Goal: Transaction & Acquisition: Subscribe to service/newsletter

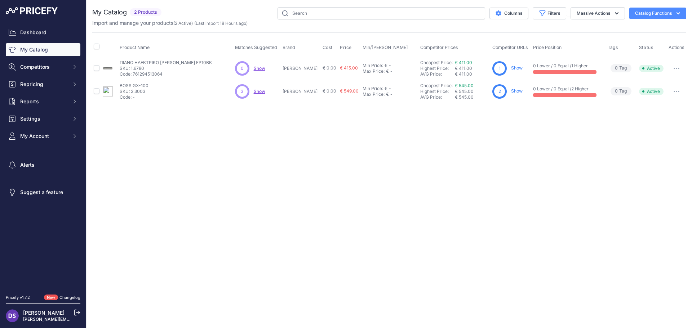
drag, startPoint x: 506, startPoint y: 163, endPoint x: 299, endPoint y: 183, distance: 208.5
click at [299, 183] on div "Close You are not connected to the internet." at bounding box center [388, 164] width 605 height 328
click at [342, 192] on div "Close You are not connected to the internet." at bounding box center [388, 164] width 605 height 328
click at [511, 93] on link "Show" at bounding box center [517, 90] width 12 height 5
click at [678, 15] on icon "button" at bounding box center [677, 13] width 7 height 7
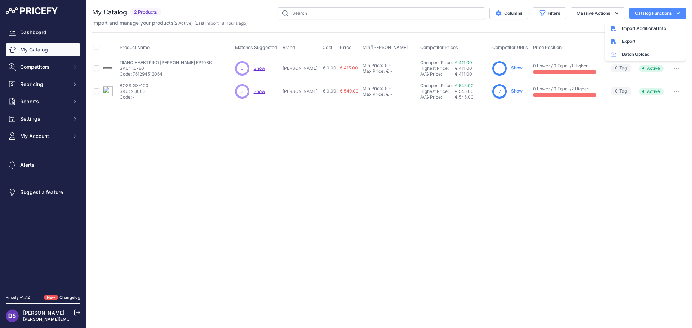
click at [678, 15] on icon "button" at bounding box center [677, 13] width 7 height 7
click at [140, 12] on span "2 Products" at bounding box center [146, 12] width 32 height 8
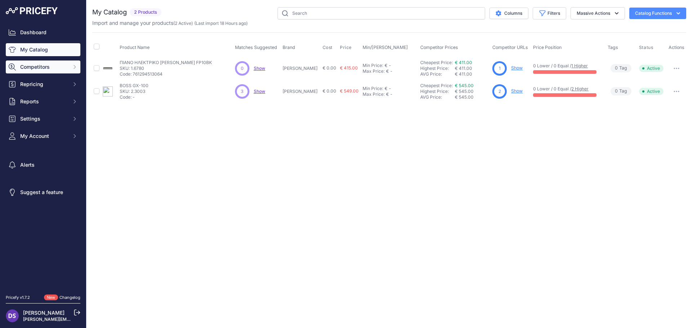
click at [55, 69] on span "Competitors" at bounding box center [43, 66] width 47 height 7
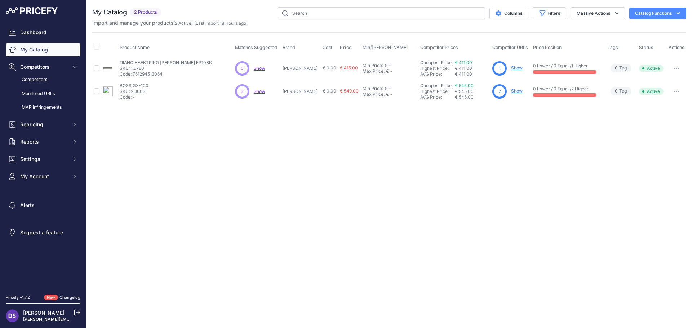
click at [194, 201] on div "Close You are not connected to the internet." at bounding box center [388, 164] width 605 height 328
click at [61, 160] on span "Settings" at bounding box center [43, 159] width 47 height 7
click at [54, 187] on link "Communication Preferences" at bounding box center [43, 188] width 75 height 19
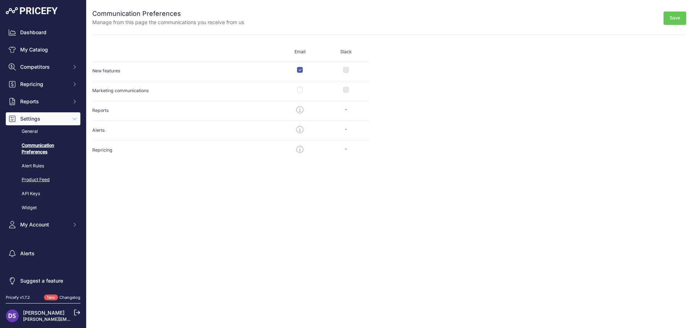
click at [39, 179] on link "Product Feed" at bounding box center [43, 180] width 75 height 13
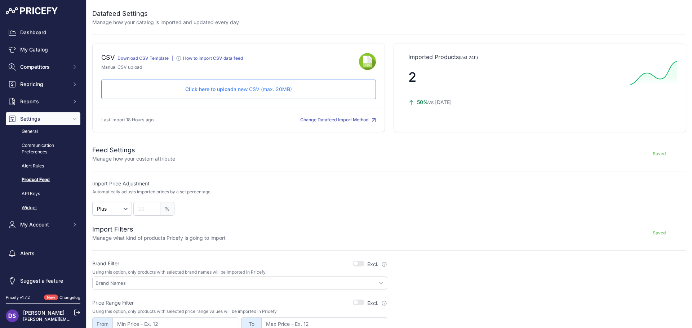
click at [32, 206] on link "Widget" at bounding box center [43, 208] width 75 height 13
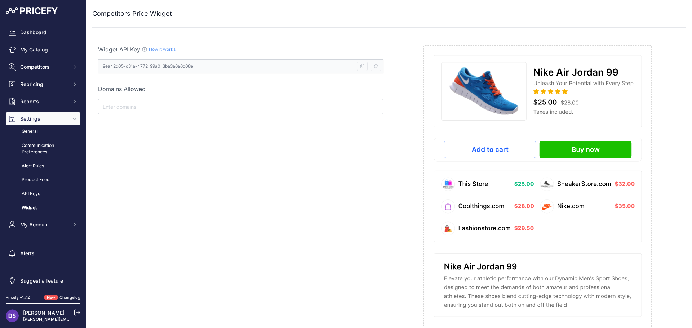
click at [146, 106] on input "text" at bounding box center [240, 106] width 279 height 9
click at [160, 50] on link "How it works" at bounding box center [162, 48] width 27 height 5
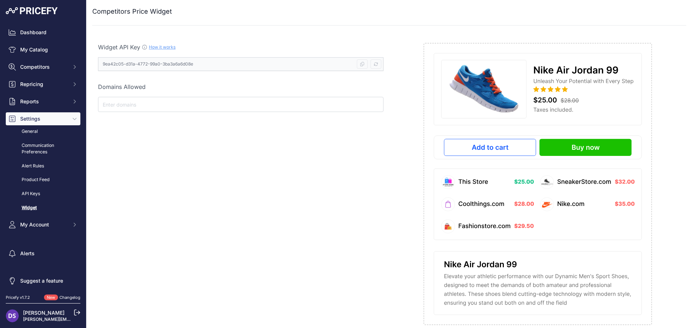
scroll to position [3, 0]
click at [45, 231] on button "My Account" at bounding box center [43, 224] width 75 height 13
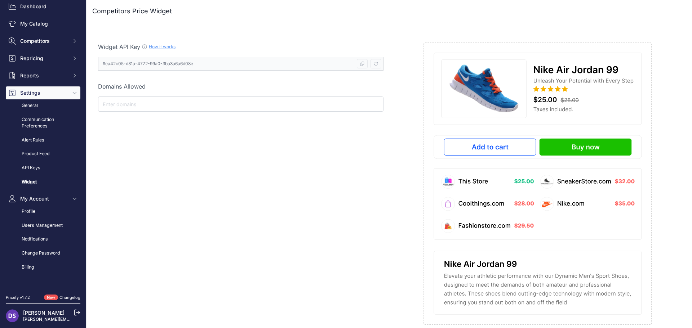
scroll to position [70, 0]
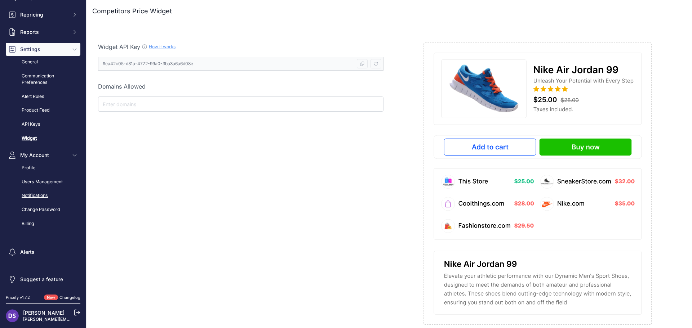
click at [44, 191] on link "Notifications" at bounding box center [43, 195] width 75 height 13
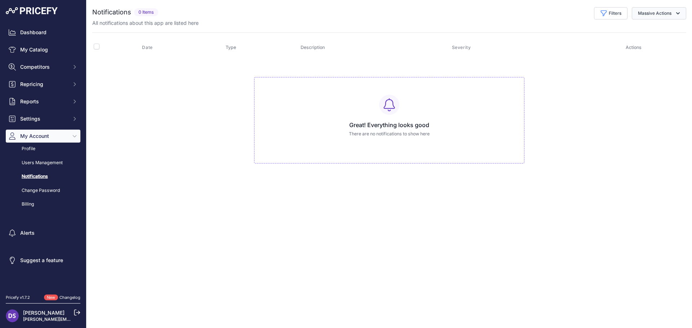
click at [660, 13] on button "Massive Actions" at bounding box center [658, 13] width 54 height 12
click at [640, 119] on td "Great! Everything looks good There are no notifications to show here" at bounding box center [389, 117] width 594 height 121
click at [26, 206] on link "Billing" at bounding box center [43, 204] width 75 height 13
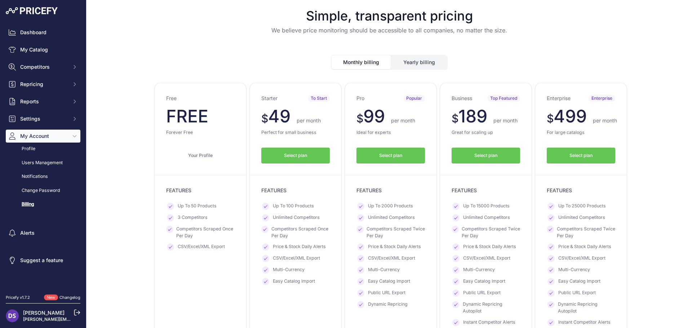
click at [419, 60] on button "Yearly billing" at bounding box center [418, 62] width 55 height 14
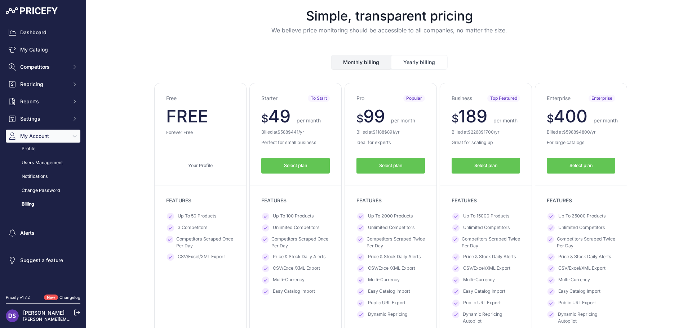
click at [367, 57] on button "Monthly billing" at bounding box center [360, 62] width 59 height 14
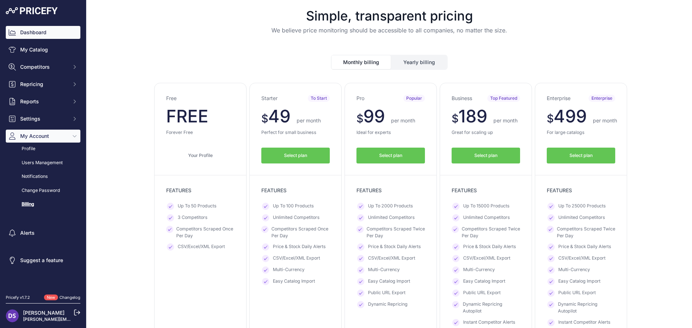
click at [45, 30] on link "Dashboard" at bounding box center [43, 32] width 75 height 13
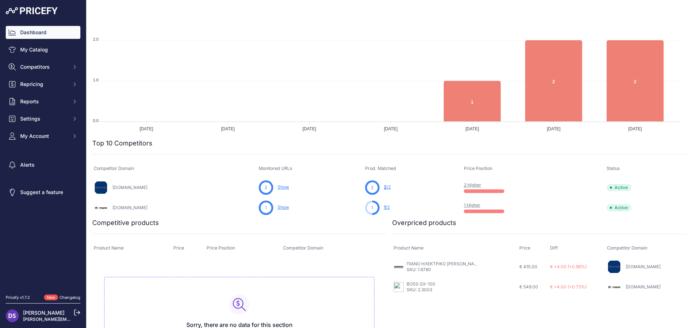
scroll to position [150, 0]
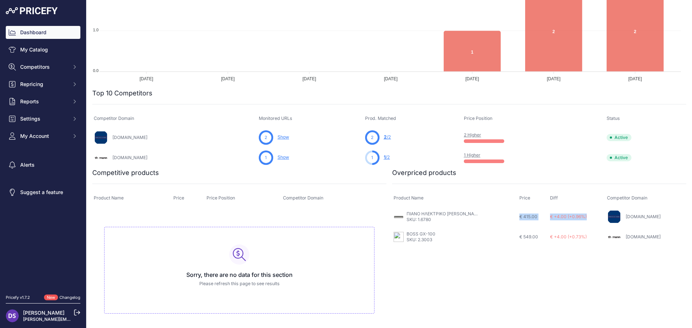
drag, startPoint x: 518, startPoint y: 219, endPoint x: 595, endPoint y: 220, distance: 77.1
click at [595, 220] on tr "ΠΙΑΝΟ ΗΛΕΚΤΡΙΚΟ ROLAND FP10BK SKU: 1.6780 € 415.00 € +4.00 (+0.96%) Nakas.gr" at bounding box center [539, 217] width 294 height 21
click at [594, 217] on td "€ +4.00 (+0.96%)" at bounding box center [576, 217] width 57 height 21
click at [42, 137] on span "My Account" at bounding box center [43, 136] width 47 height 7
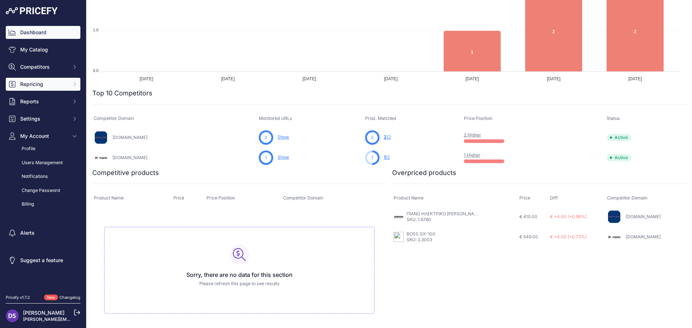
click at [47, 81] on span "Repricing" at bounding box center [43, 84] width 47 height 7
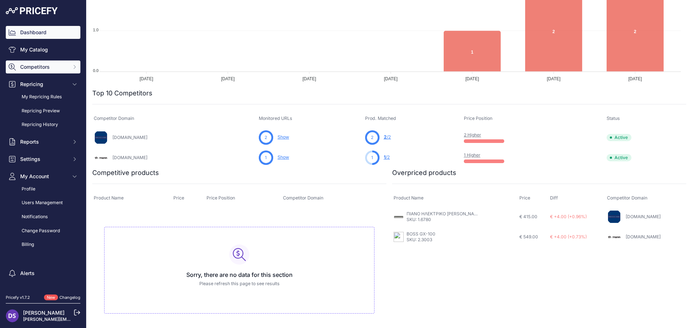
click at [46, 68] on span "Competitors" at bounding box center [43, 66] width 47 height 7
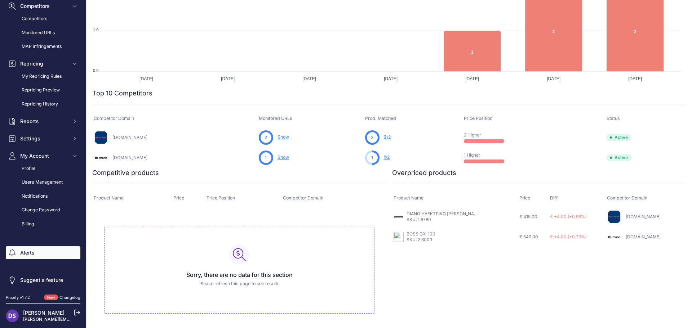
scroll to position [62, 0]
click at [36, 222] on link "Billing" at bounding box center [43, 223] width 75 height 13
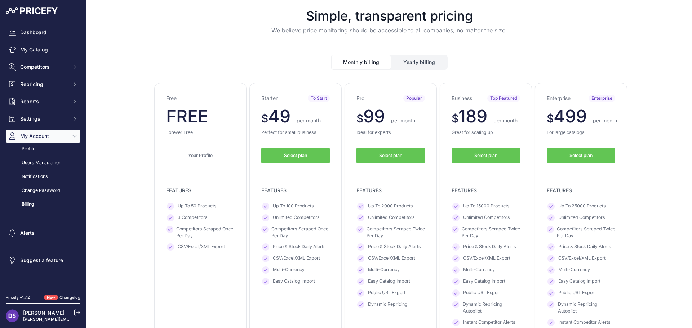
click at [412, 58] on button "Yearly billing" at bounding box center [418, 62] width 55 height 14
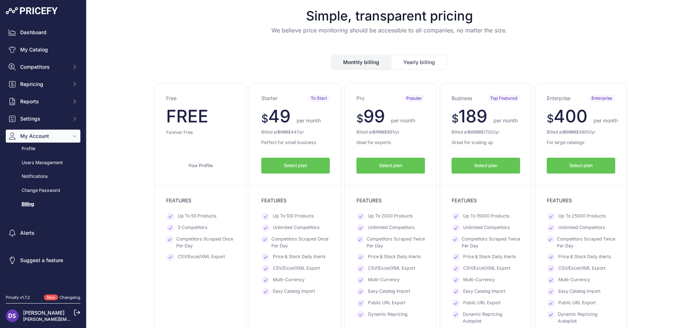
click at [362, 60] on button "Monthly billing" at bounding box center [360, 62] width 59 height 14
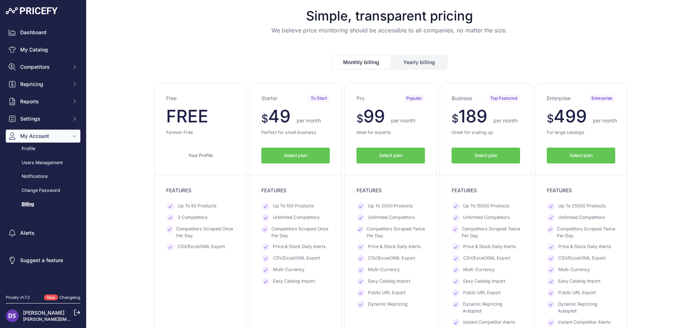
click at [409, 61] on button "Yearly billing" at bounding box center [418, 62] width 55 height 14
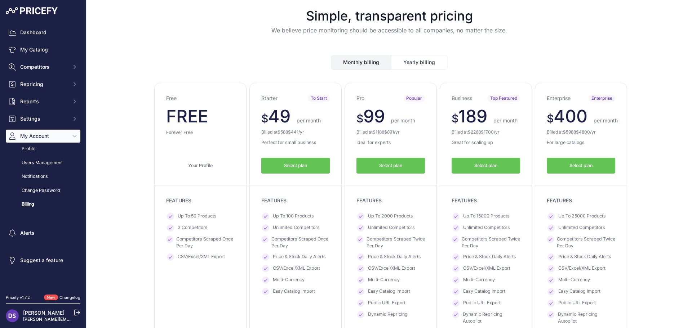
click at [358, 55] on div "Monthly billing Yearly billing" at bounding box center [389, 62] width 117 height 15
click at [358, 68] on button "Monthly billing" at bounding box center [360, 62] width 59 height 14
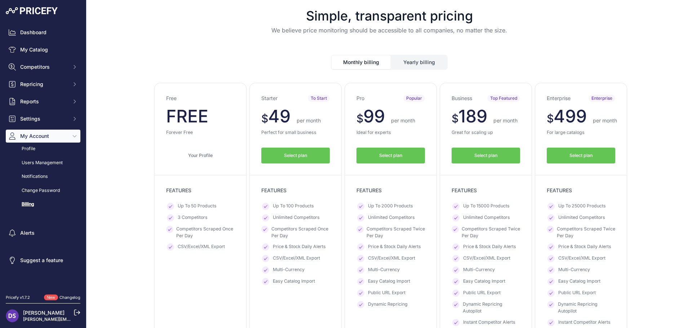
click at [286, 151] on button "Select plan" at bounding box center [295, 156] width 68 height 16
click at [32, 50] on link "My Catalog" at bounding box center [43, 49] width 75 height 13
